Goal: Task Accomplishment & Management: Manage account settings

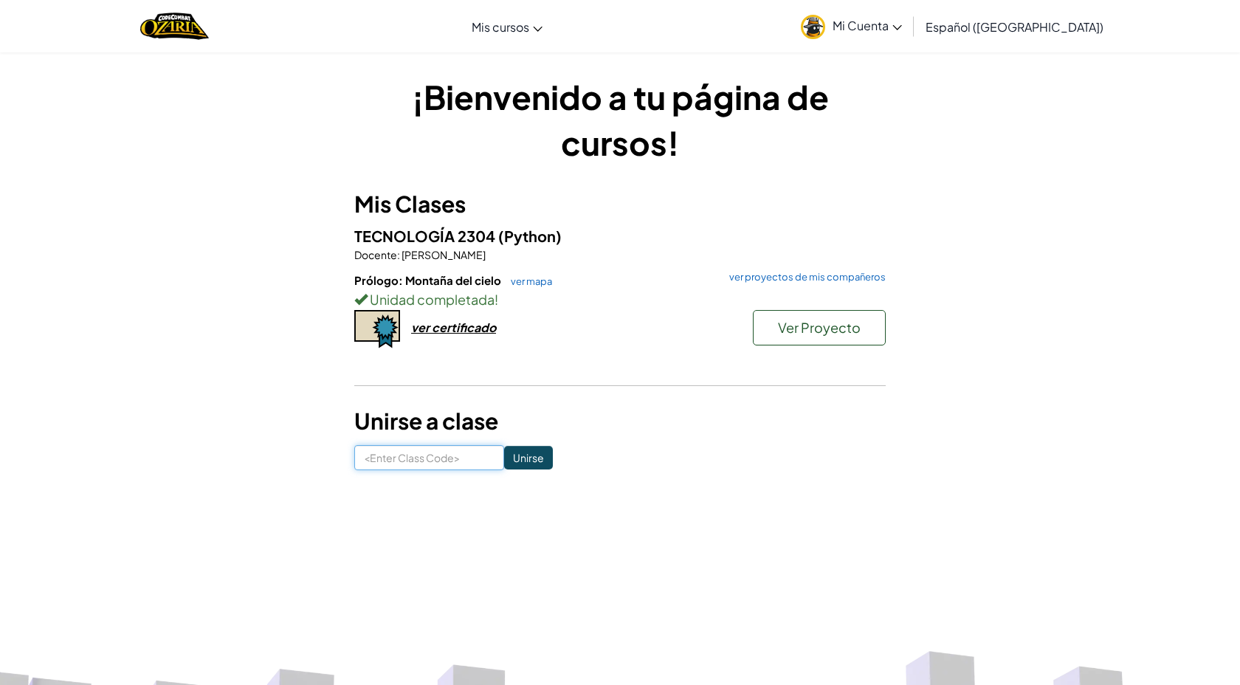
click at [433, 457] on input at bounding box center [429, 457] width 150 height 25
type input "Rain Arm Dry"
click at [500, 476] on div "¡Bienvenido a tu página de cursos! Mis Clases TECNOLOGÍA 2304 (Python) Docente …" at bounding box center [620, 272] width 864 height 441
click at [504, 468] on input "Unirse" at bounding box center [528, 458] width 49 height 24
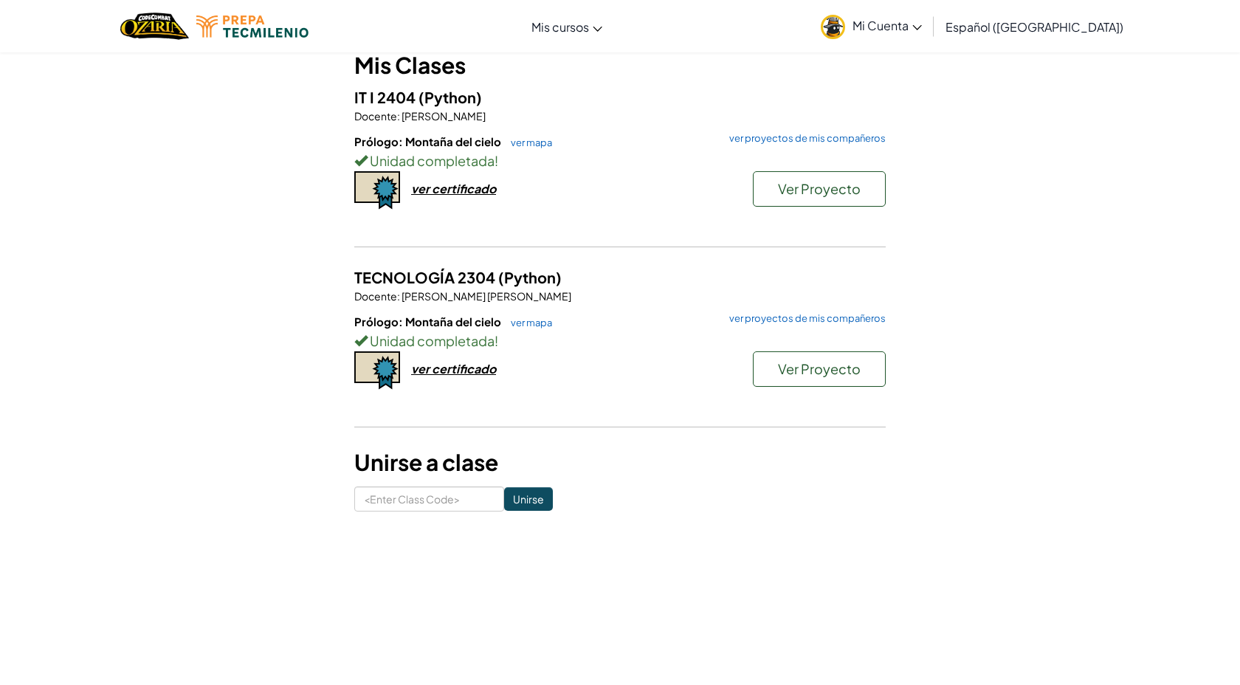
scroll to position [138, 0]
click at [424, 196] on div "ver certificado" at bounding box center [453, 190] width 85 height 16
click at [825, 176] on button "Ver Proyecto" at bounding box center [819, 189] width 133 height 35
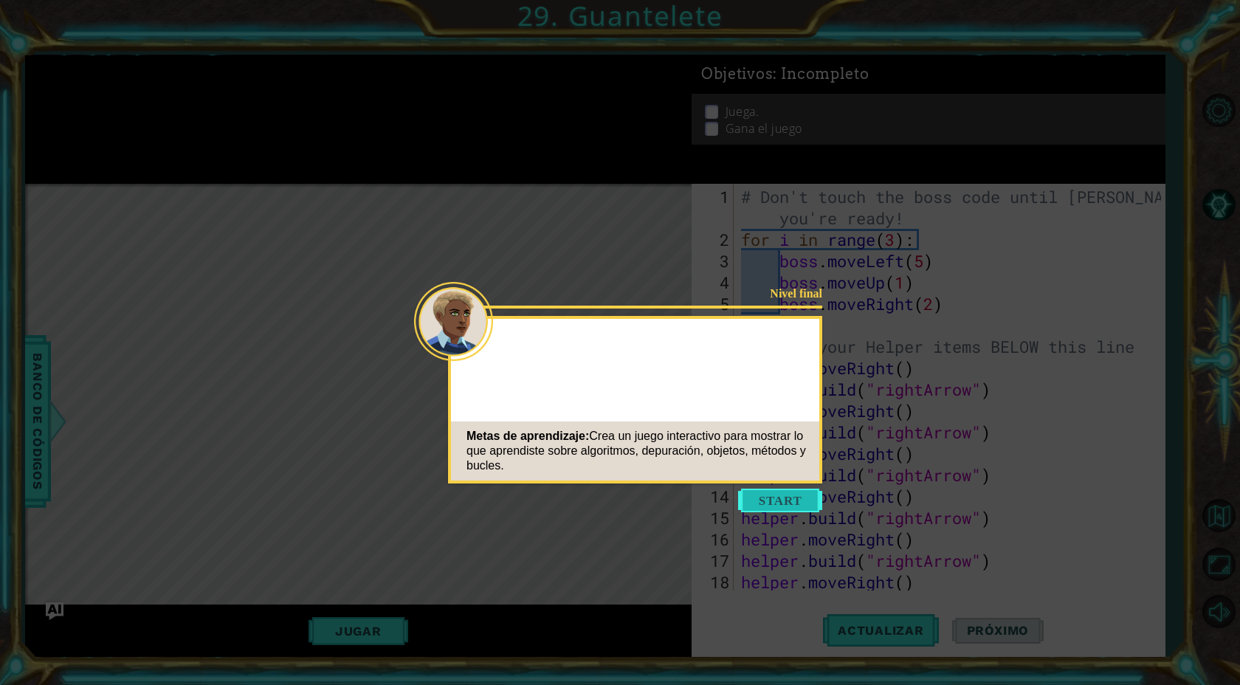
click at [786, 494] on button "Start" at bounding box center [780, 501] width 84 height 24
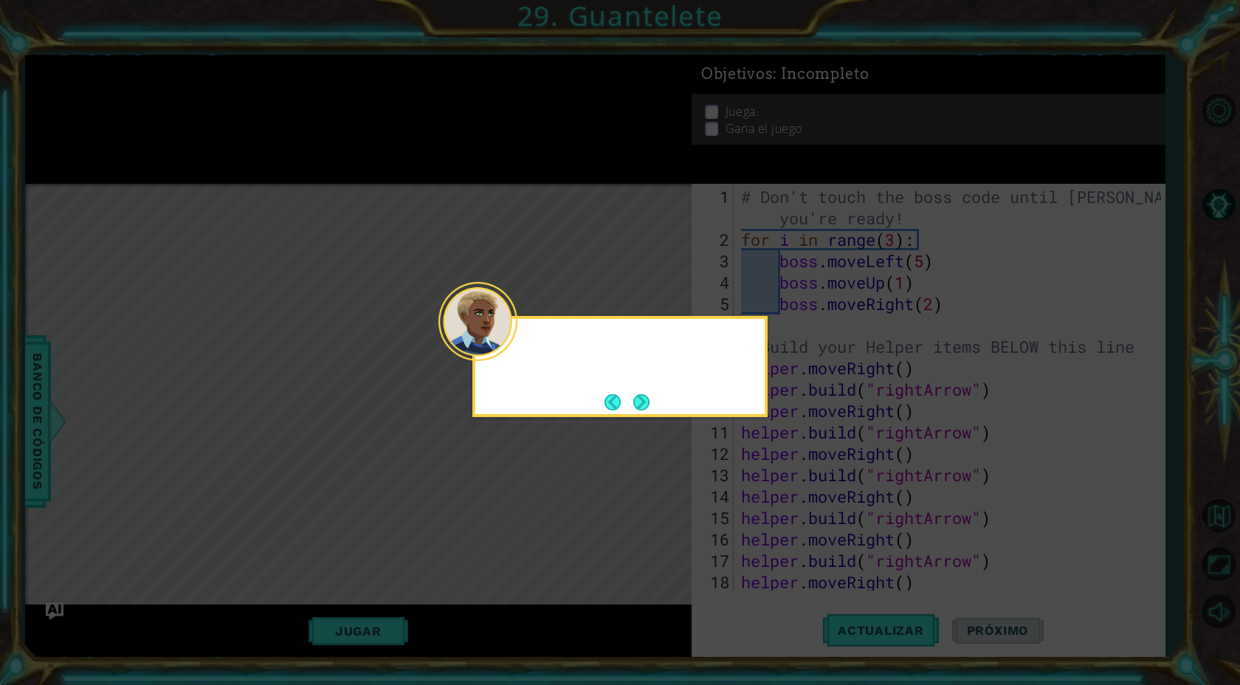
scroll to position [300, 0]
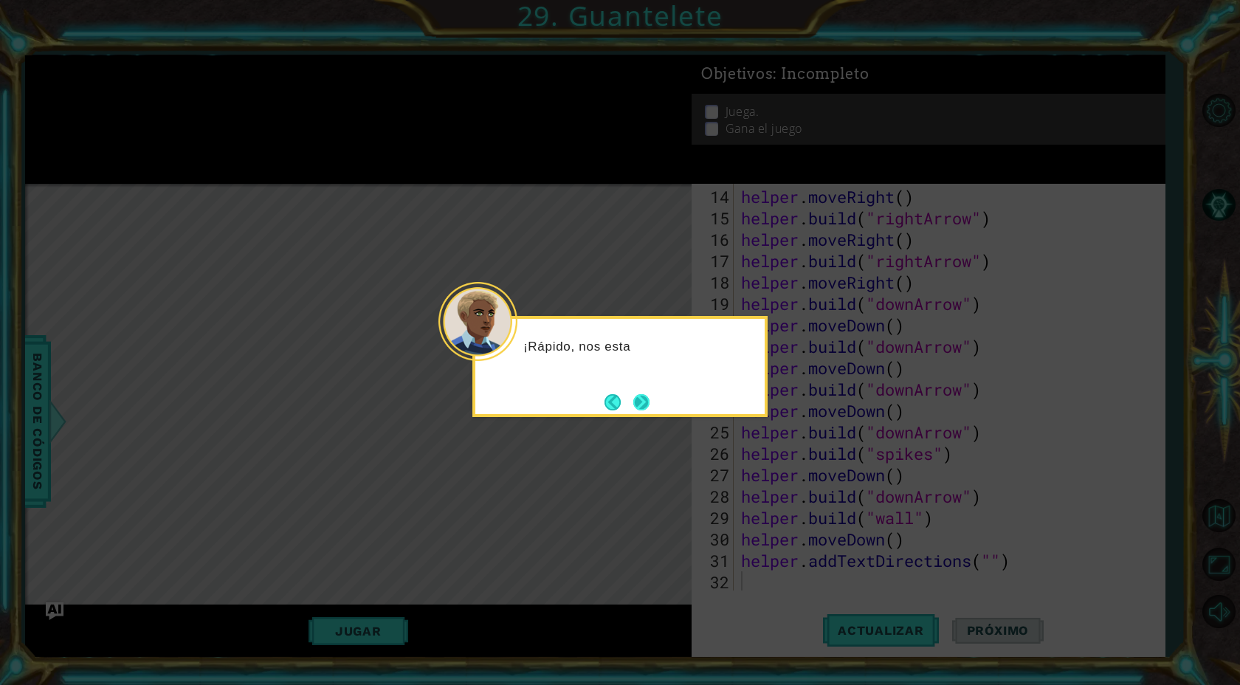
click at [649, 400] on button "Next" at bounding box center [641, 402] width 16 height 16
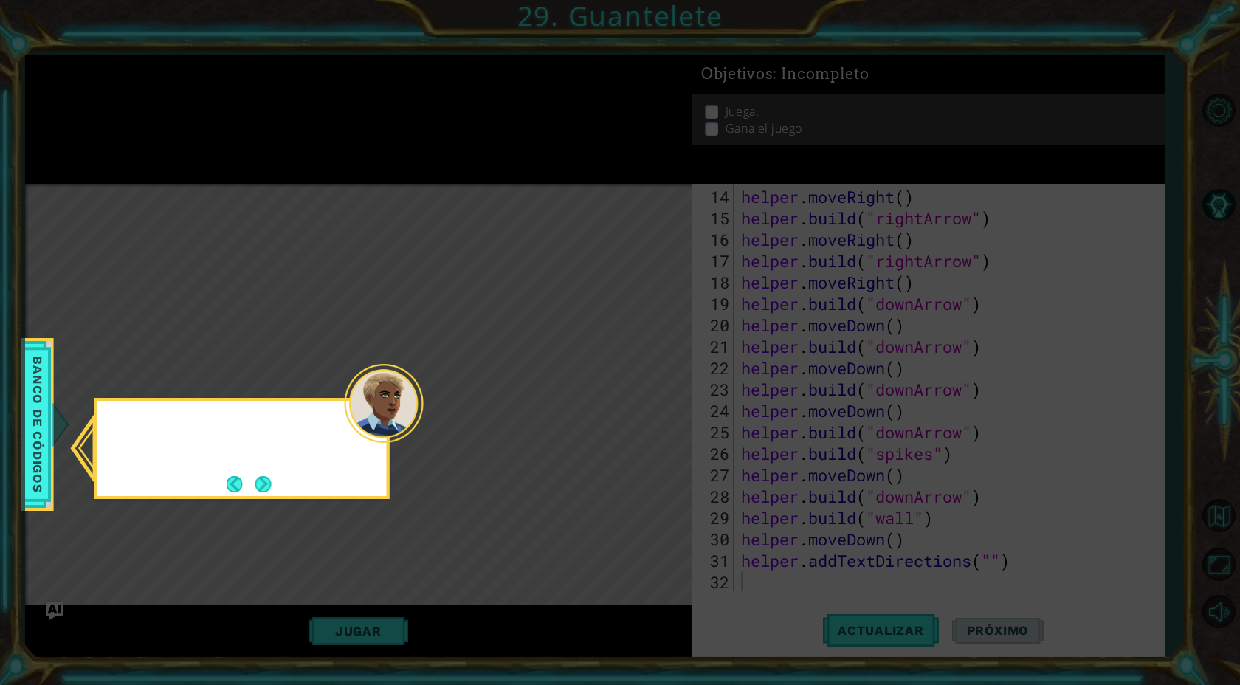
click at [649, 400] on icon at bounding box center [620, 342] width 1240 height 685
click at [259, 492] on button "Next" at bounding box center [263, 483] width 17 height 17
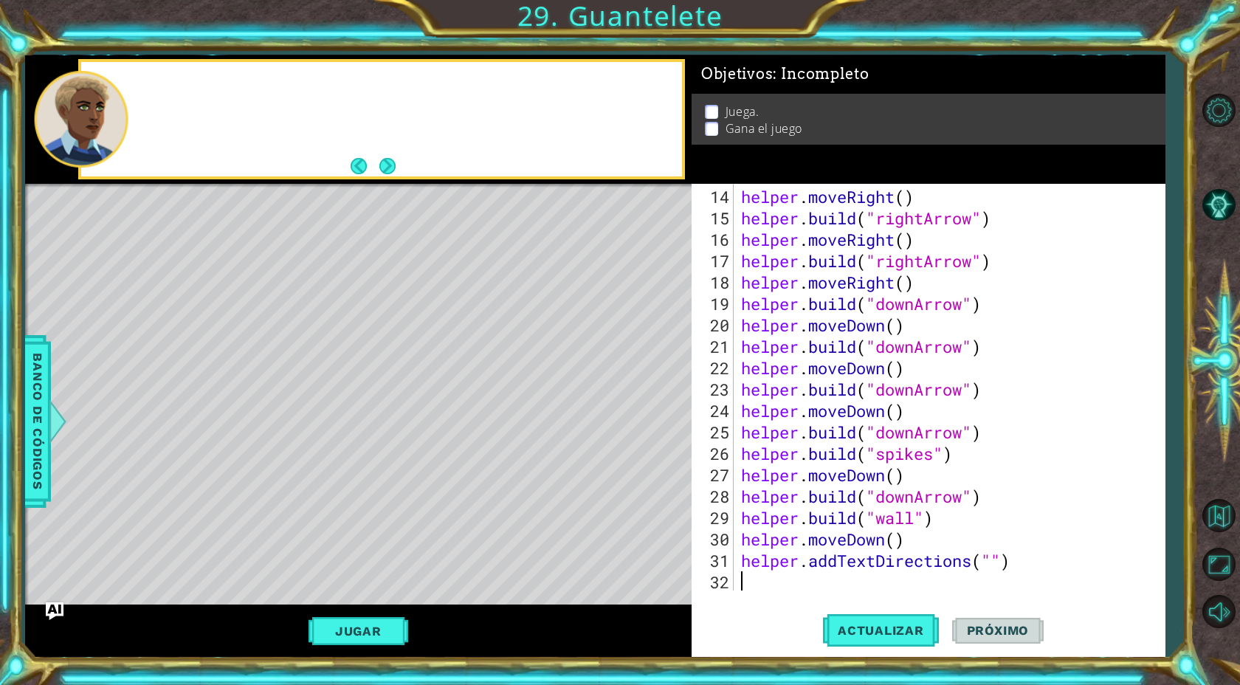
click at [259, 492] on div "Level Map" at bounding box center [366, 401] width 682 height 435
click at [375, 52] on div "1 ההההההההההההההההההההההההההההההההההההההההההההההההההההההההההההההההההההההההההההה…" at bounding box center [620, 342] width 1240 height 685
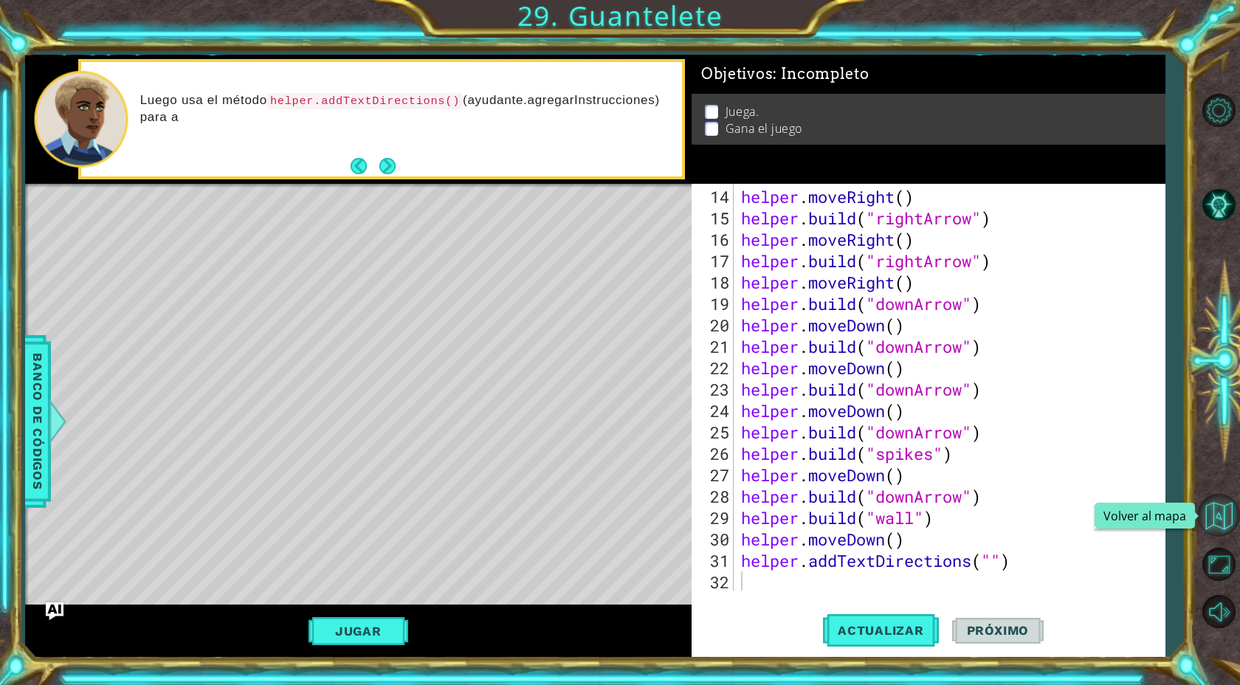
click at [1206, 536] on button "Volver al mapa" at bounding box center [1218, 515] width 43 height 43
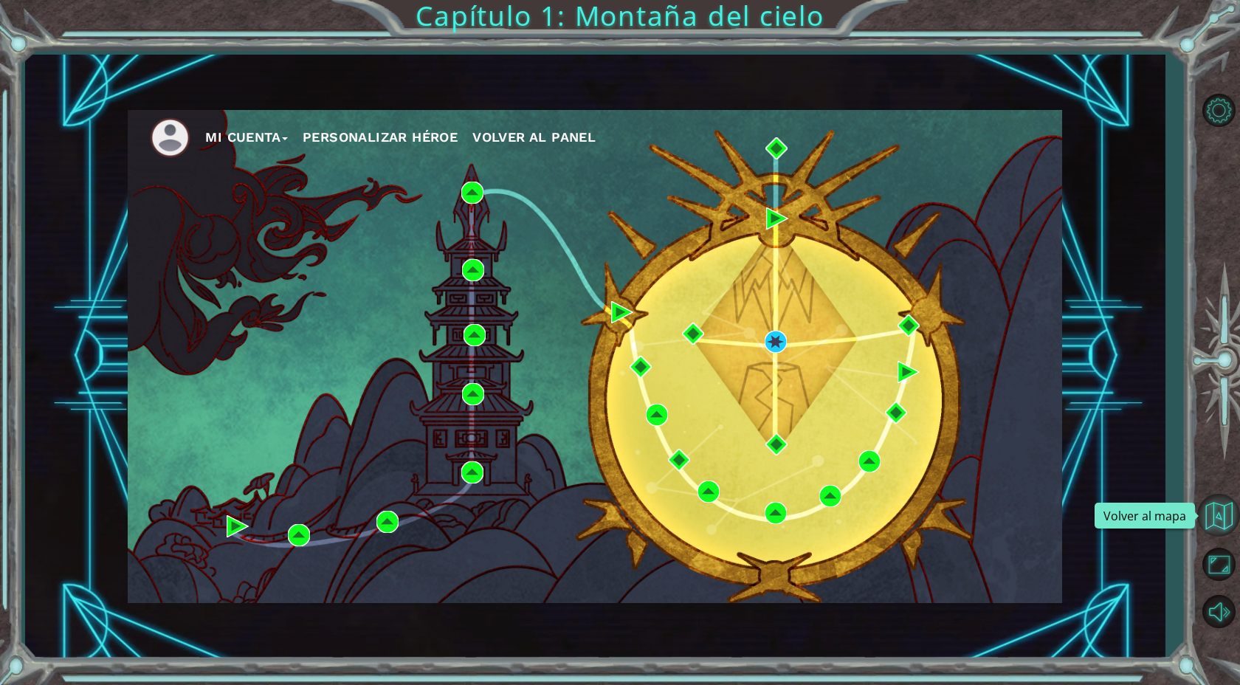
click at [1209, 535] on button "Volver al mapa" at bounding box center [1218, 515] width 43 height 43
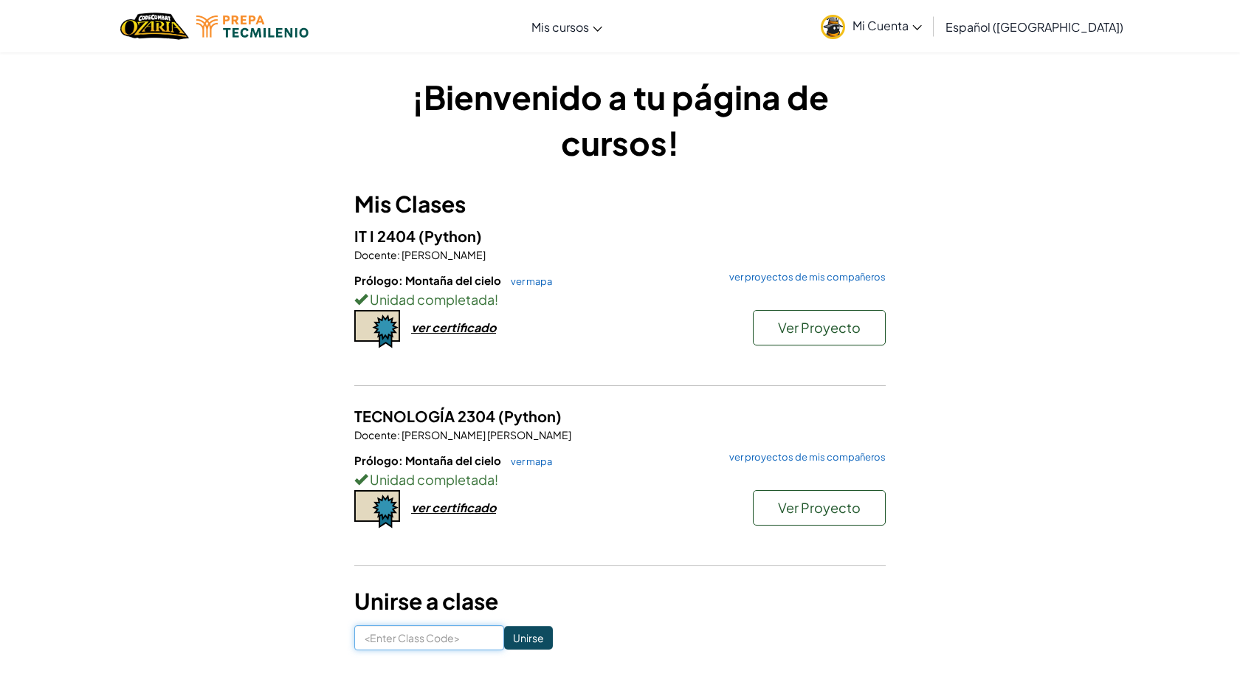
click at [409, 633] on input at bounding box center [429, 637] width 150 height 25
type input "RainArmDry"
click at [507, 639] on input "Unirse" at bounding box center [528, 638] width 49 height 24
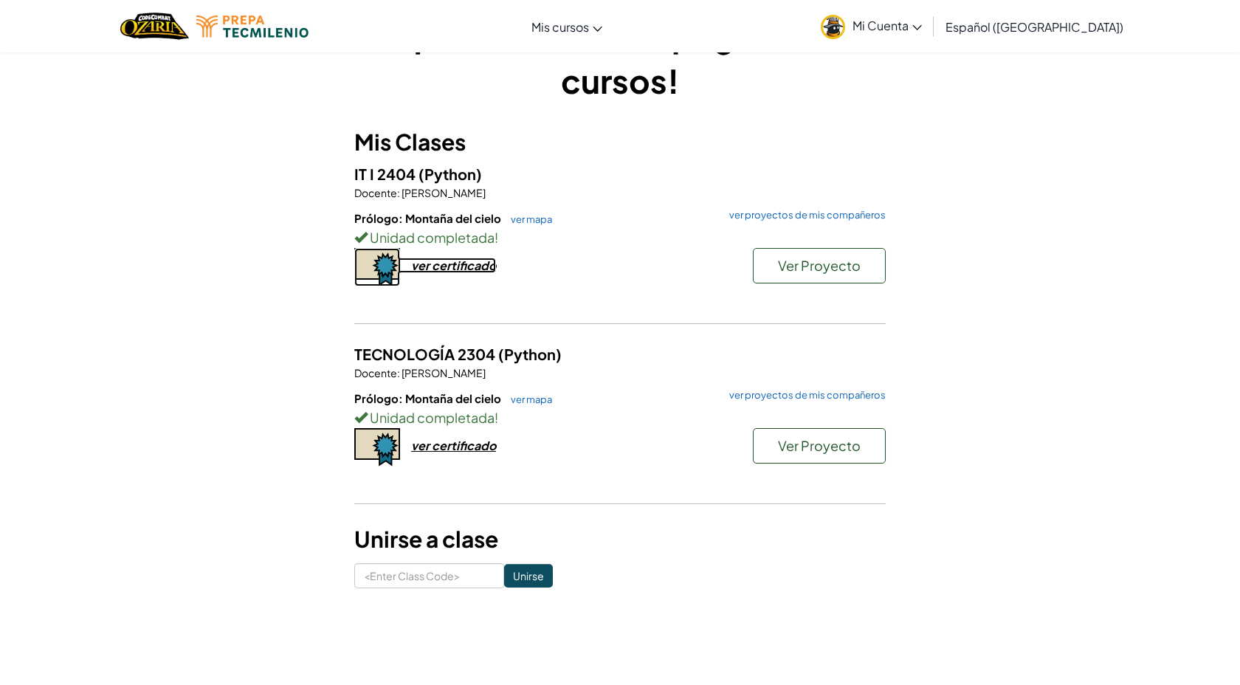
click at [441, 271] on div "ver certificado" at bounding box center [453, 266] width 85 height 16
click at [153, 28] on img "Home" at bounding box center [154, 26] width 69 height 30
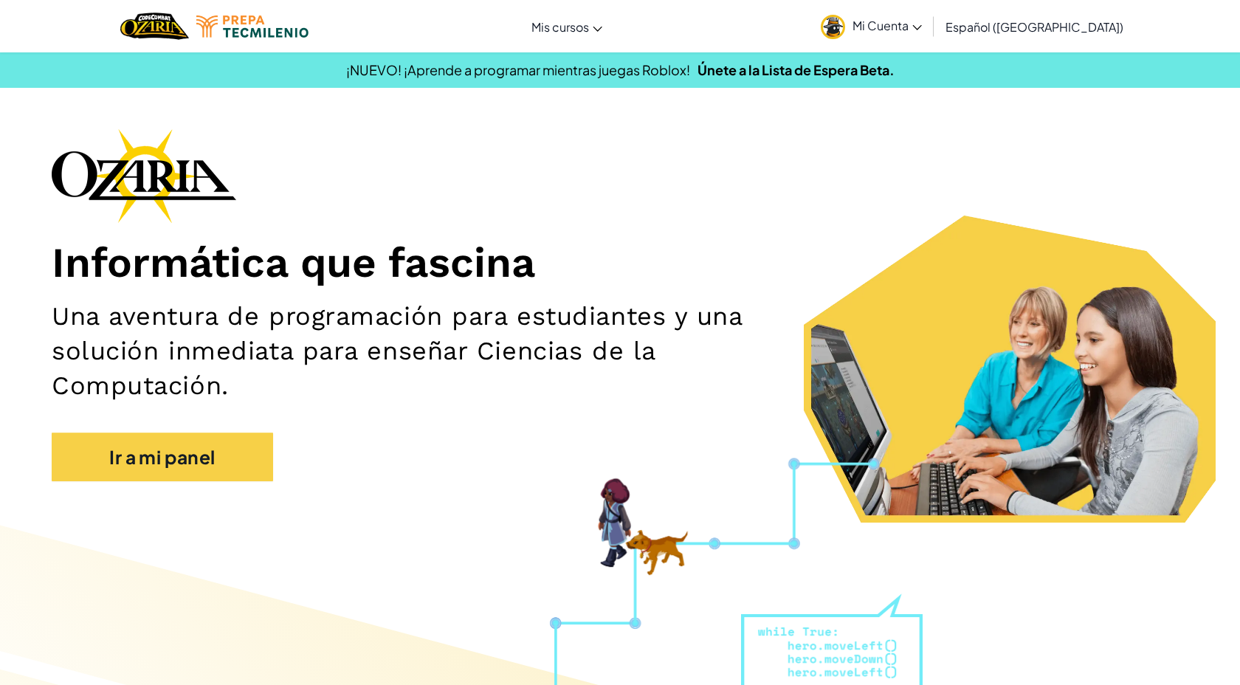
click at [320, 19] on div at bounding box center [214, 26] width 210 height 52
click at [301, 22] on img at bounding box center [252, 27] width 112 height 22
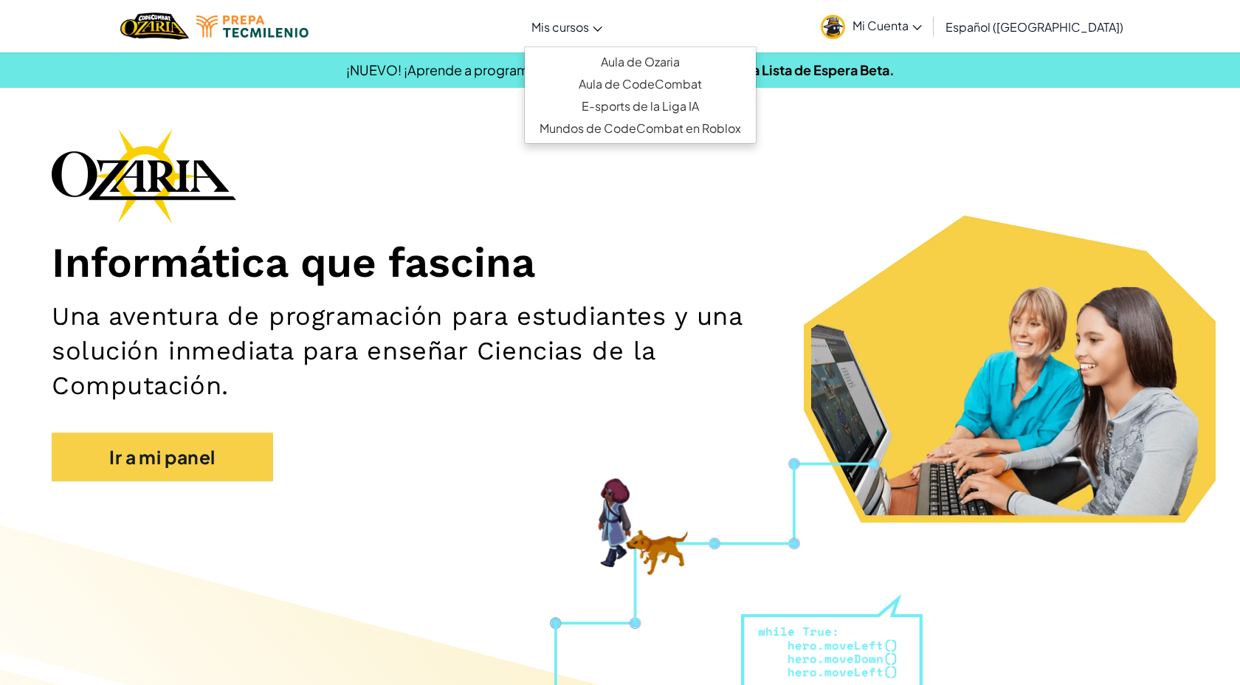
click at [580, 30] on span "Mis cursos" at bounding box center [561, 27] width 58 height 16
click at [650, 56] on link "Aula de Ozaria" at bounding box center [640, 62] width 231 height 22
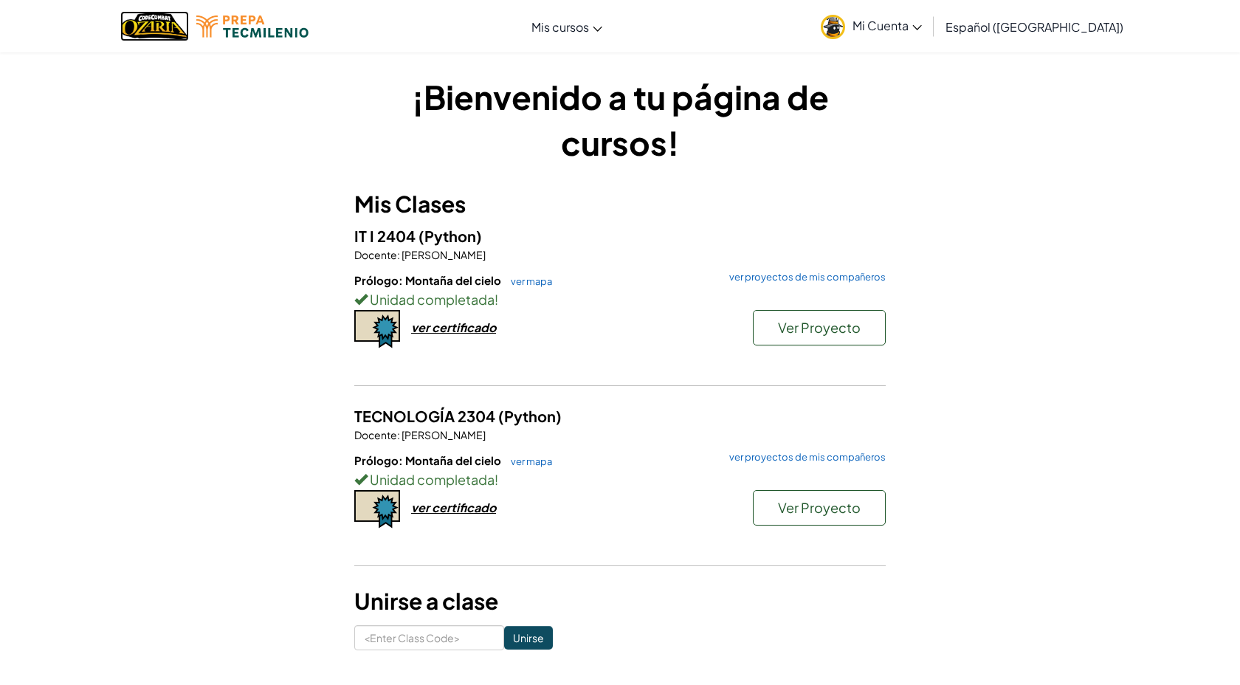
click at [189, 32] on img "Home" at bounding box center [154, 26] width 69 height 30
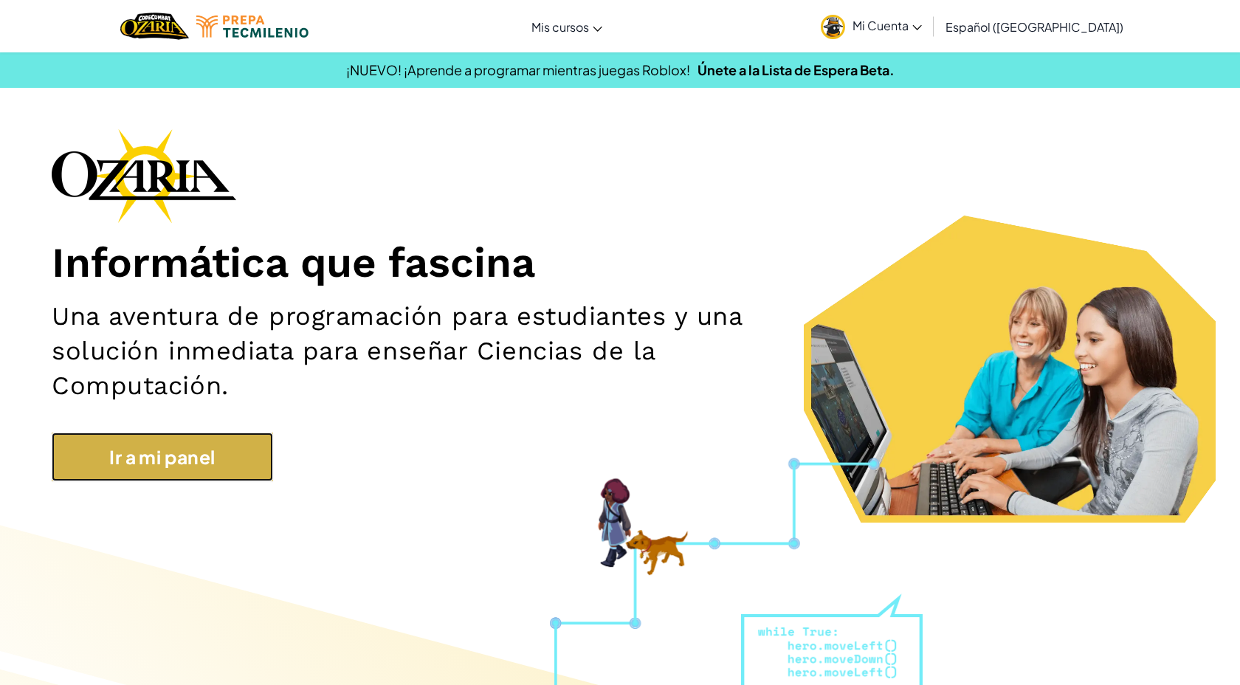
click at [193, 451] on link "Ir a mi panel" at bounding box center [162, 457] width 221 height 49
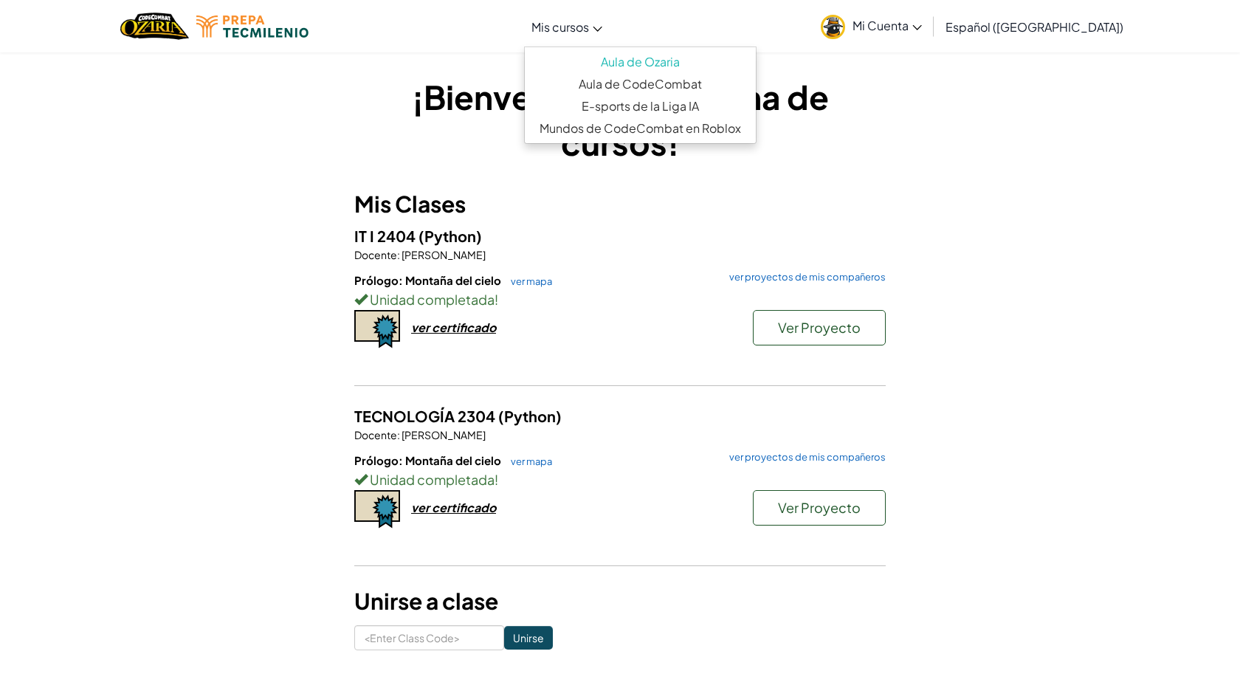
click at [574, 27] on span "Mis cursos" at bounding box center [561, 27] width 58 height 16
click at [642, 81] on link "Aula de CodeCombat" at bounding box center [640, 84] width 231 height 22
